Goal: Information Seeking & Learning: Compare options

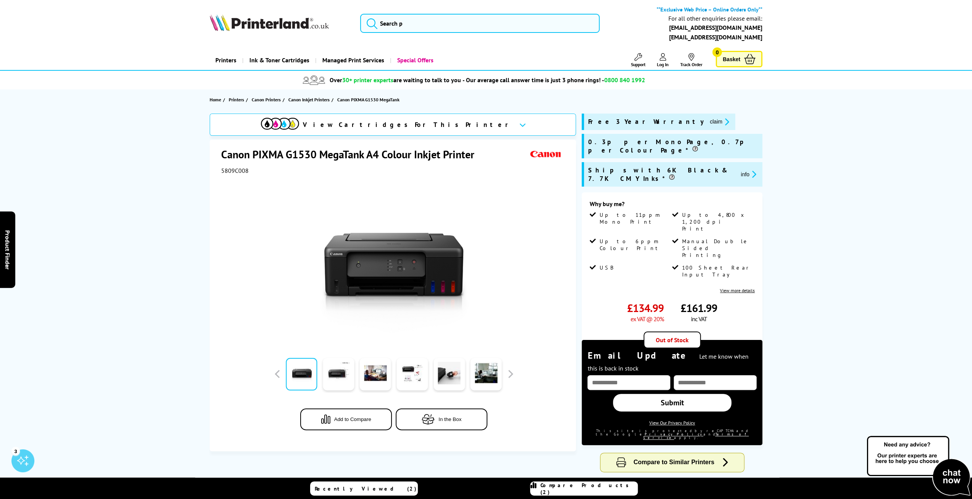
click at [520, 125] on icon at bounding box center [523, 125] width 6 height 4
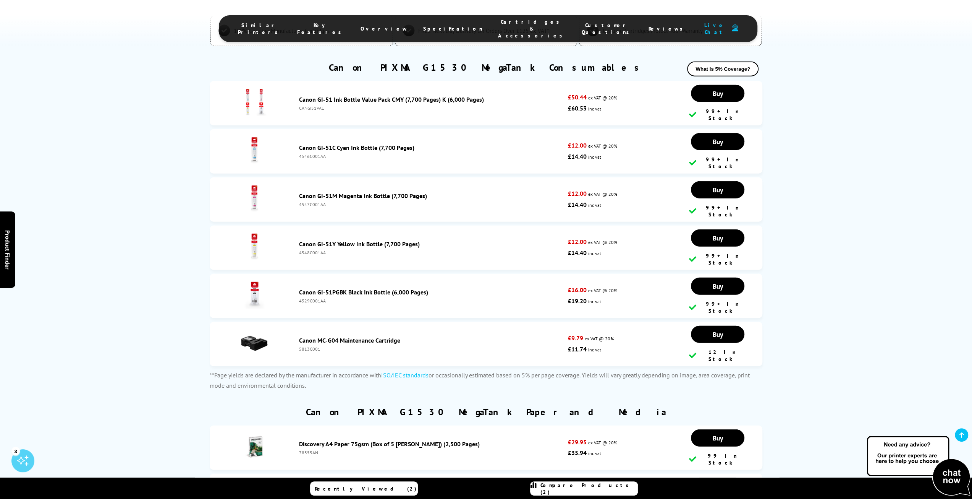
scroll to position [1956, 0]
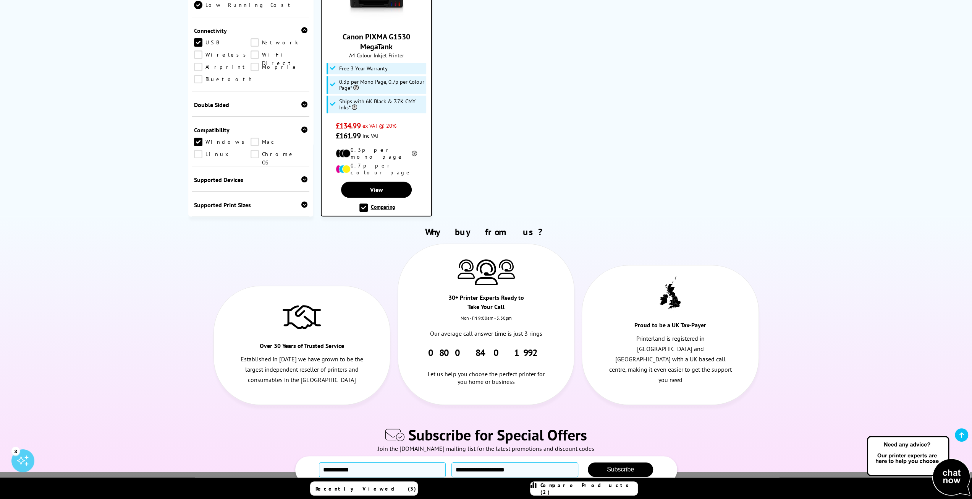
scroll to position [420, 0]
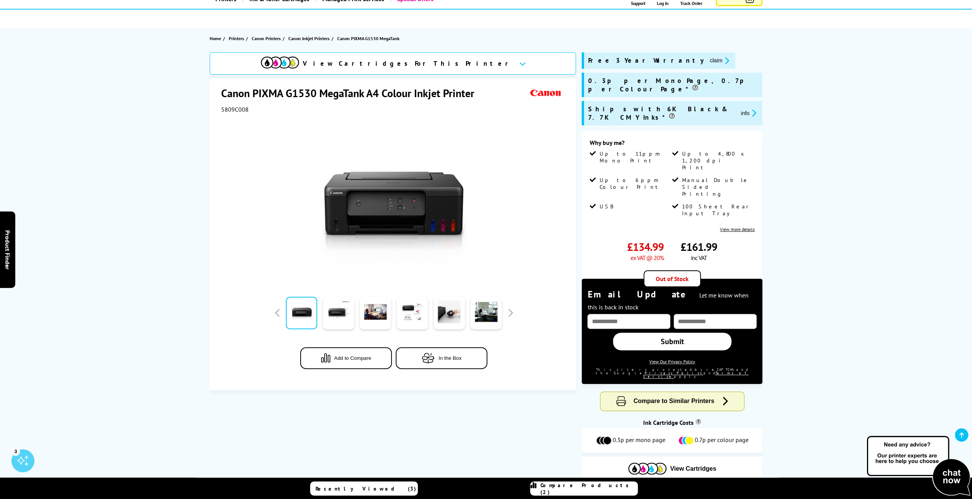
scroll to position [42, 0]
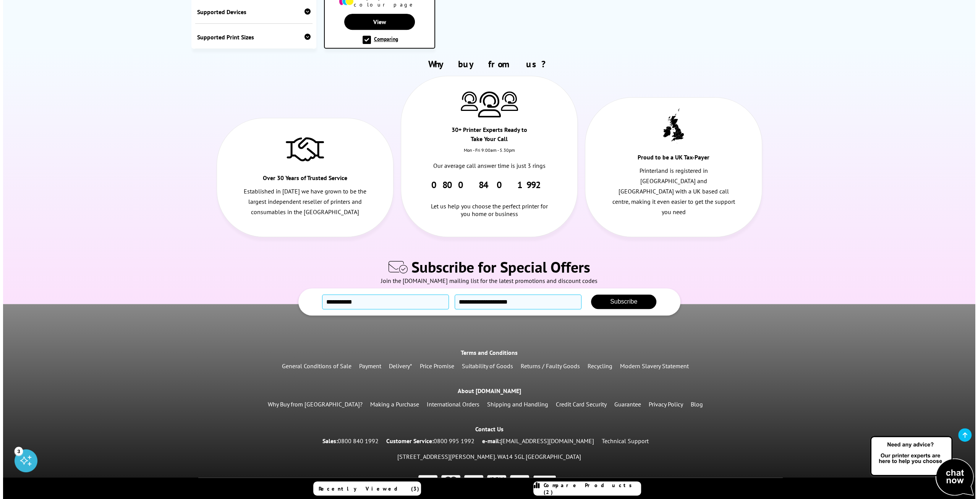
scroll to position [704, 0]
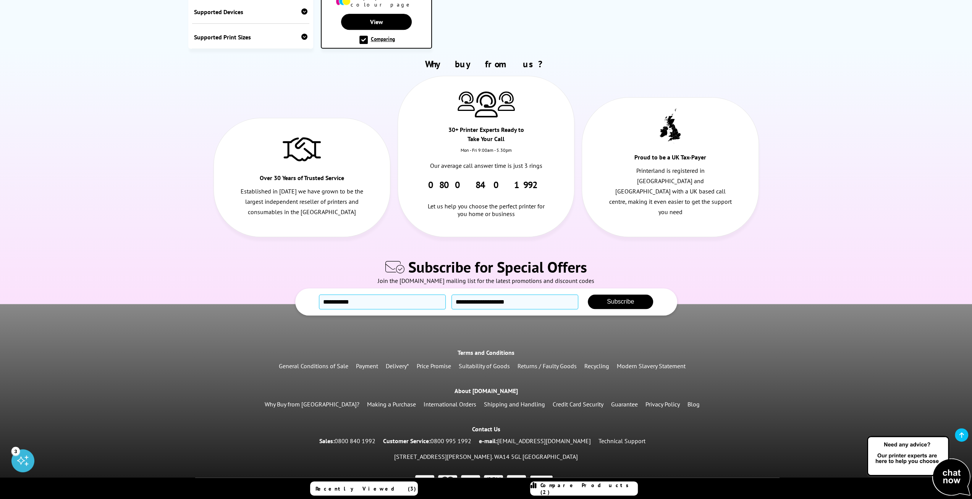
click at [593, 491] on span "Compare Products (2)" at bounding box center [589, 488] width 97 height 14
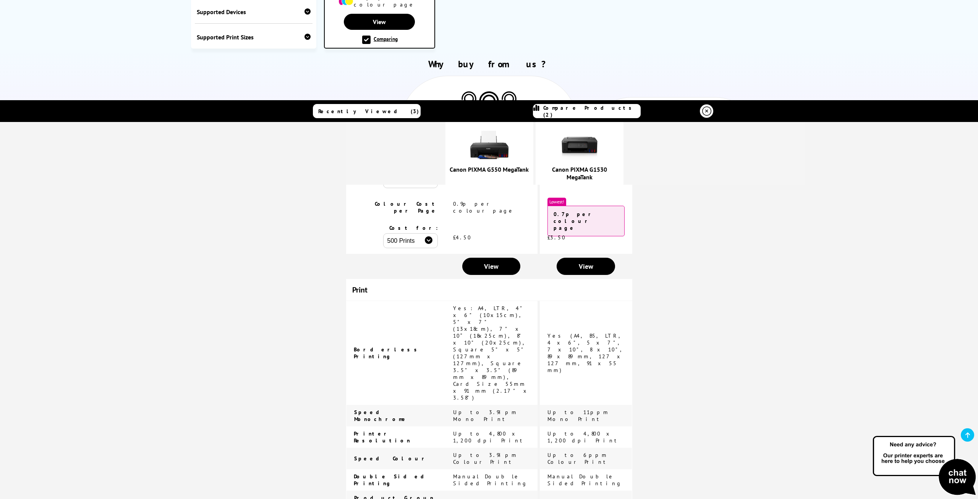
scroll to position [0, 0]
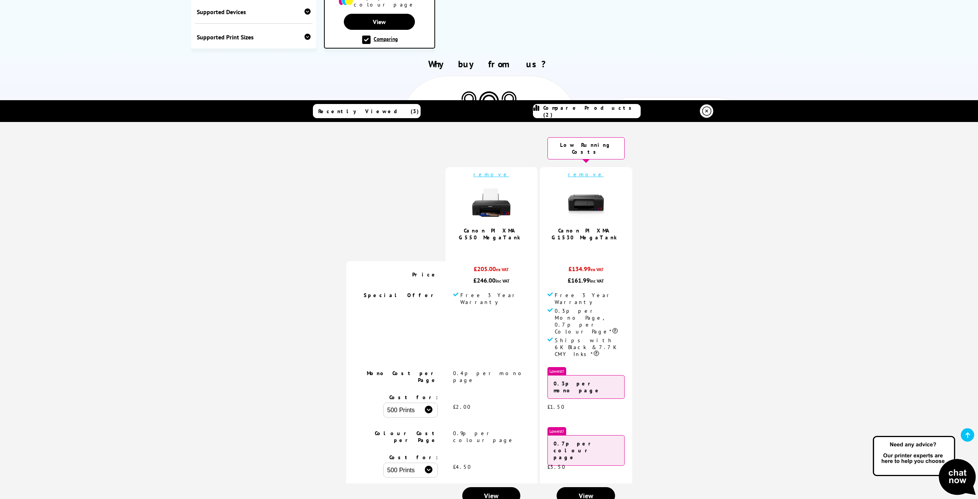
click at [487, 171] on link "remove" at bounding box center [491, 174] width 36 height 7
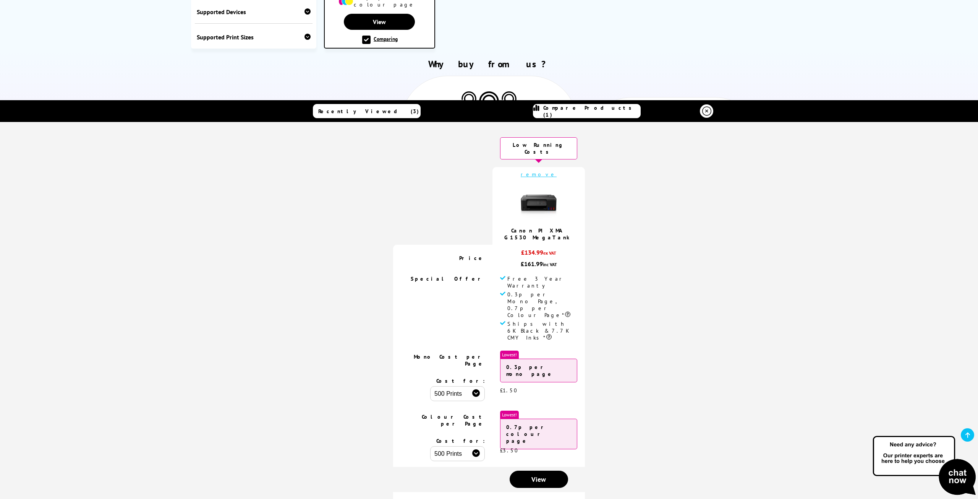
click at [536, 171] on link "remove" at bounding box center [539, 174] width 36 height 7
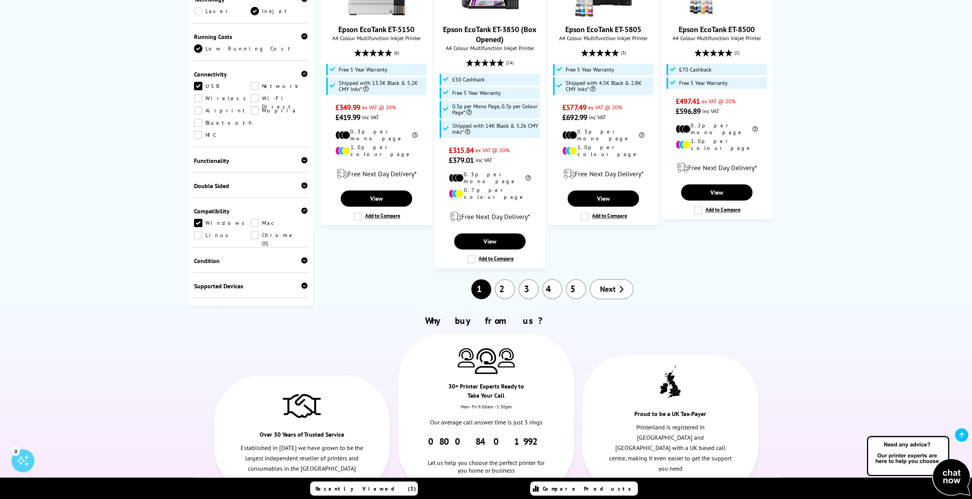
scroll to position [993, 0]
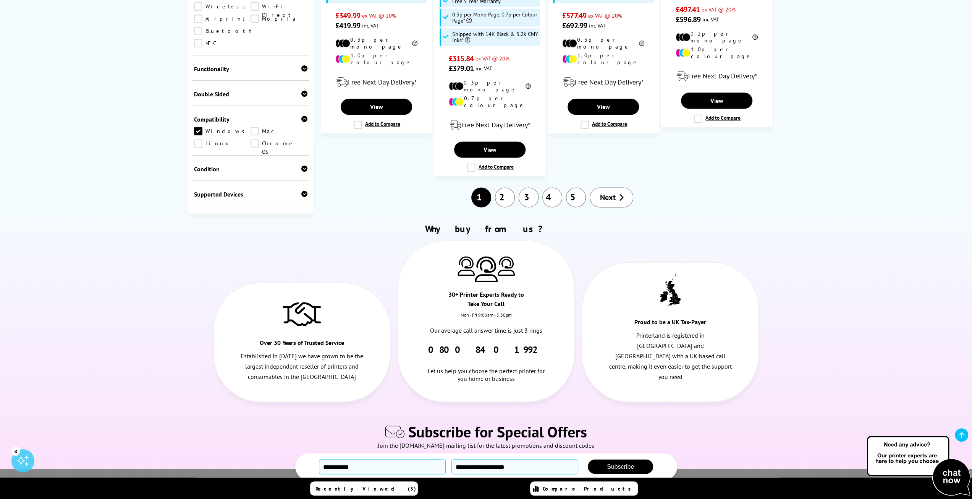
click at [505, 187] on link "2" at bounding box center [505, 197] width 20 height 20
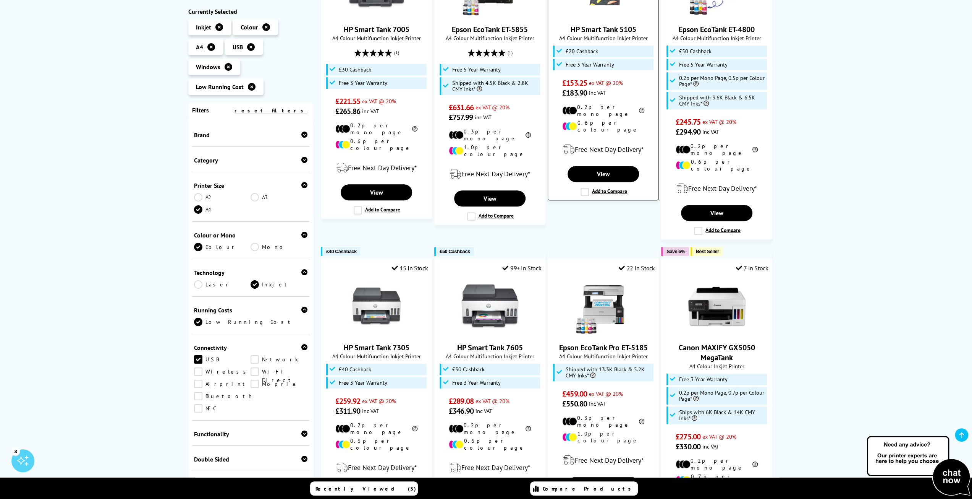
scroll to position [267, 0]
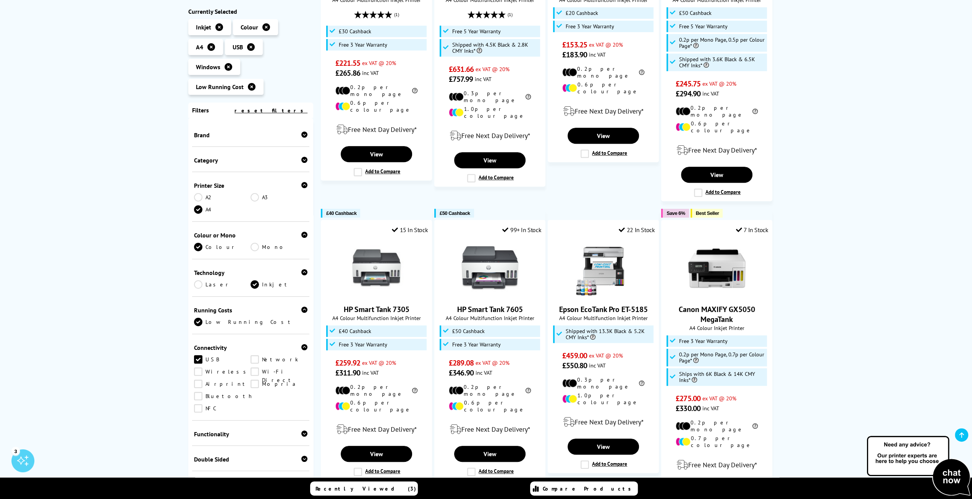
click at [302, 135] on icon at bounding box center [304, 134] width 6 height 6
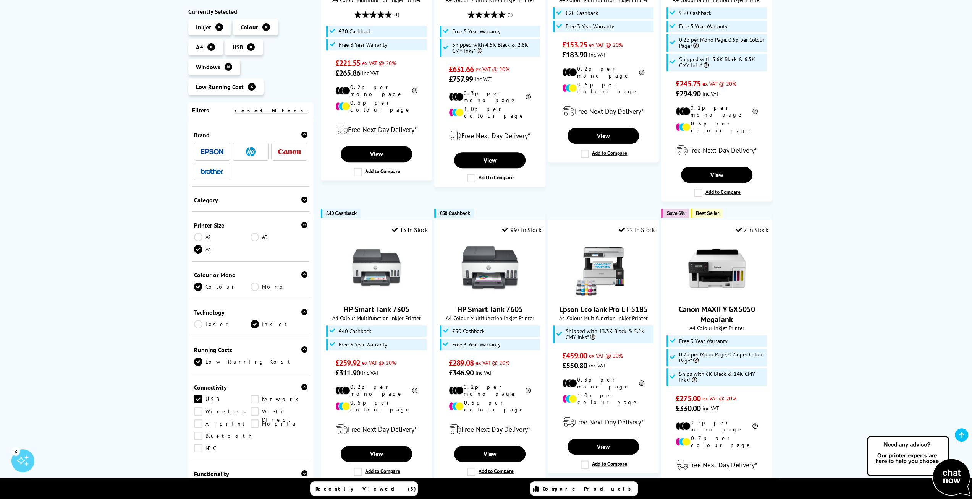
click at [250, 155] on img at bounding box center [251, 152] width 10 height 10
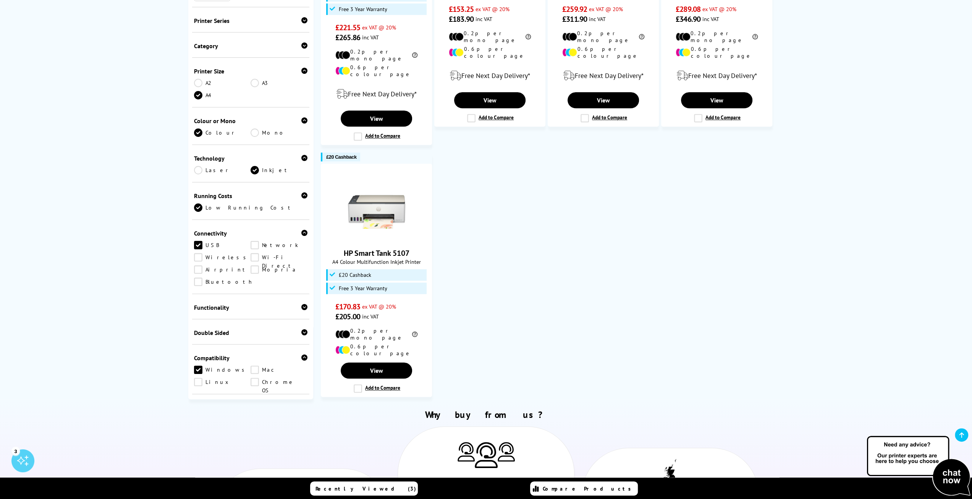
scroll to position [306, 0]
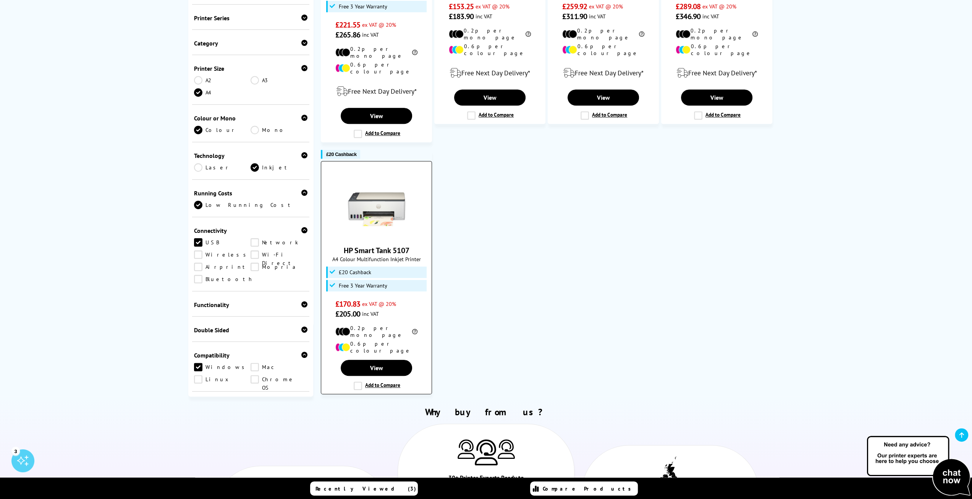
click at [358, 381] on label "Add to Compare" at bounding box center [377, 385] width 47 height 8
click at [0, 0] on input "Add to Compare" at bounding box center [0, 0] width 0 height 0
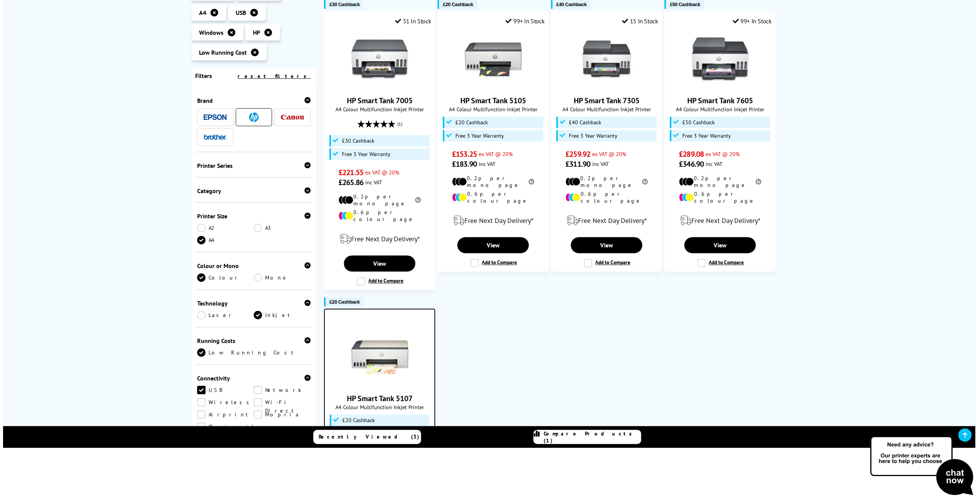
scroll to position [115, 0]
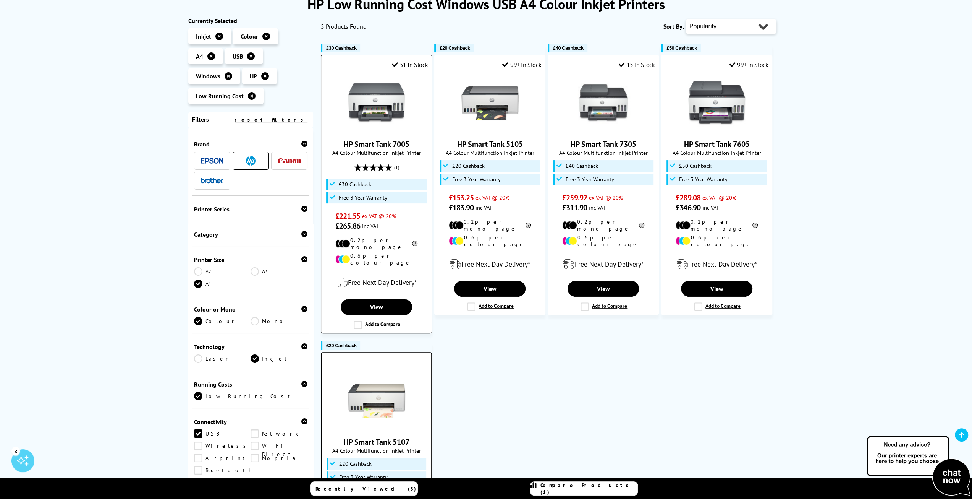
click at [364, 321] on label "Add to Compare" at bounding box center [377, 325] width 47 height 8
click at [0, 0] on input "Add to Compare" at bounding box center [0, 0] width 0 height 0
click at [479, 302] on label "Add to Compare" at bounding box center [490, 306] width 47 height 8
click at [0, 0] on input "Add to Compare" at bounding box center [0, 0] width 0 height 0
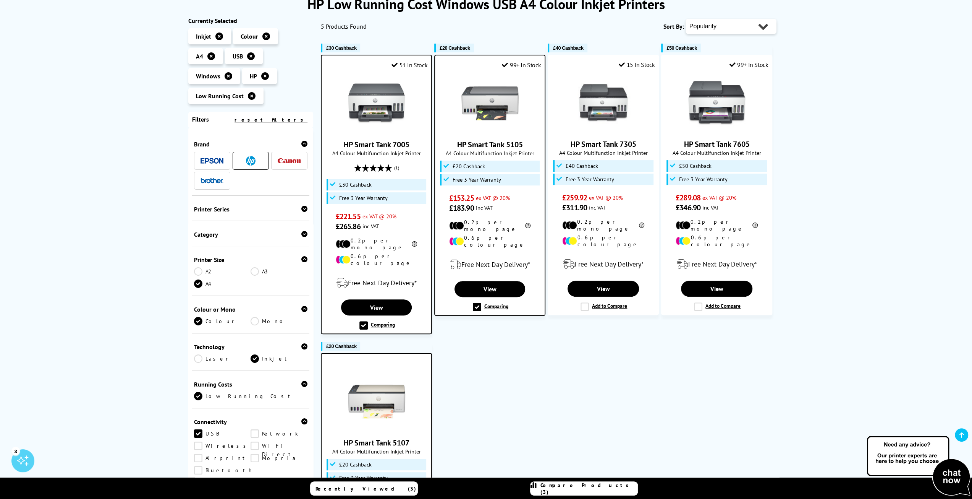
click at [594, 488] on span "Compare Products (3)" at bounding box center [589, 488] width 97 height 14
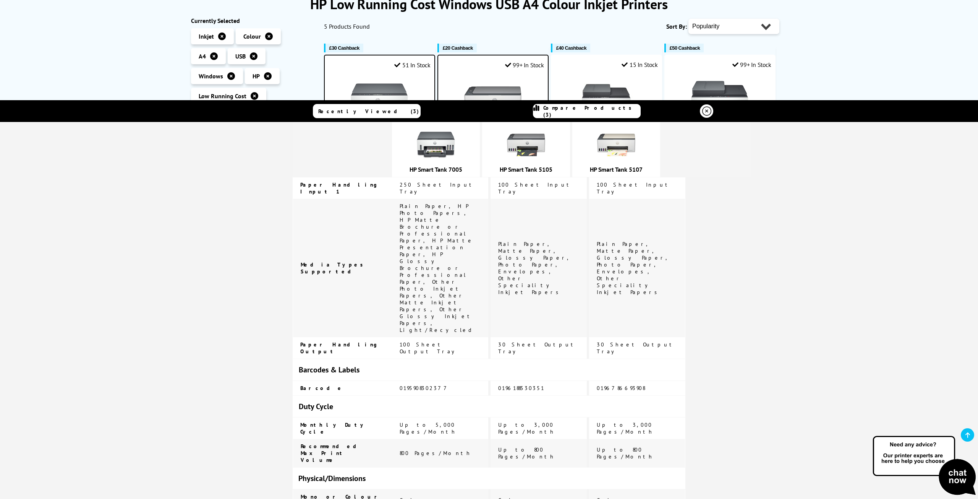
scroll to position [1260, 0]
